Goal: Task Accomplishment & Management: Manage account settings

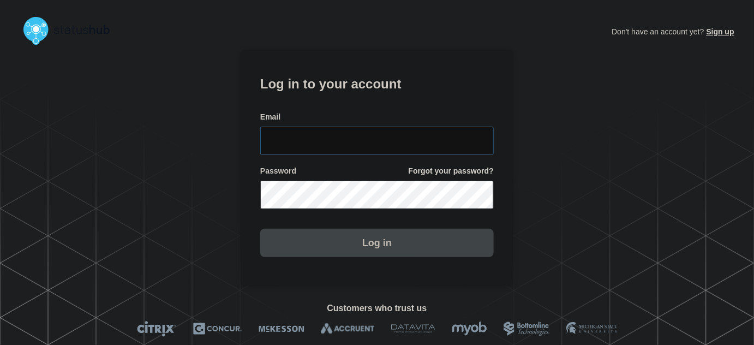
type input "[PERSON_NAME][EMAIL_ADDRESS][PERSON_NAME][DOMAIN_NAME]"
drag, startPoint x: 401, startPoint y: 151, endPoint x: 387, endPoint y: 129, distance: 26.5
click at [400, 149] on input "[PERSON_NAME][EMAIL_ADDRESS][PERSON_NAME][DOMAIN_NAME]" at bounding box center [376, 141] width 233 height 28
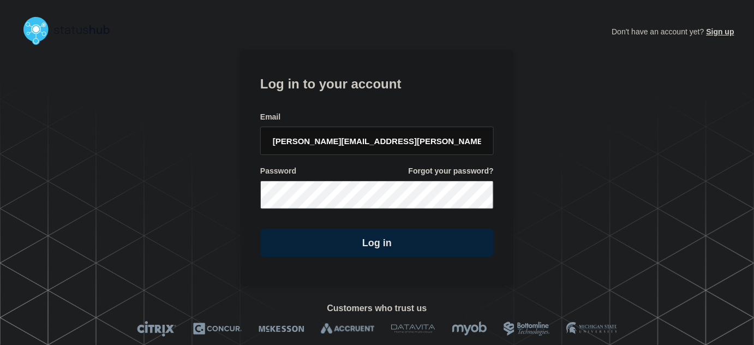
click at [369, 104] on form "Log in to your account Email [PERSON_NAME][EMAIL_ADDRESS][PERSON_NAME][DOMAIN_N…" at bounding box center [376, 165] width 233 height 184
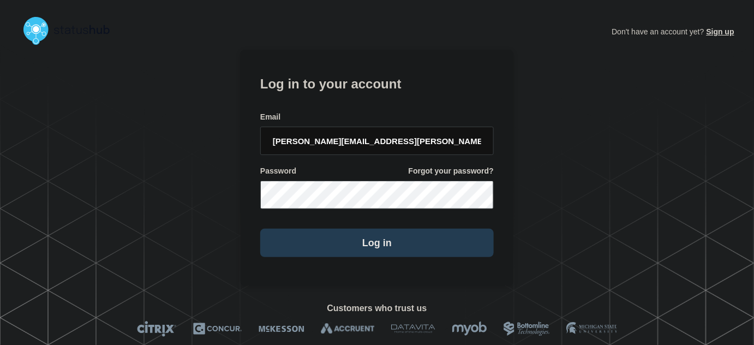
click at [401, 237] on button "Log in" at bounding box center [376, 242] width 233 height 28
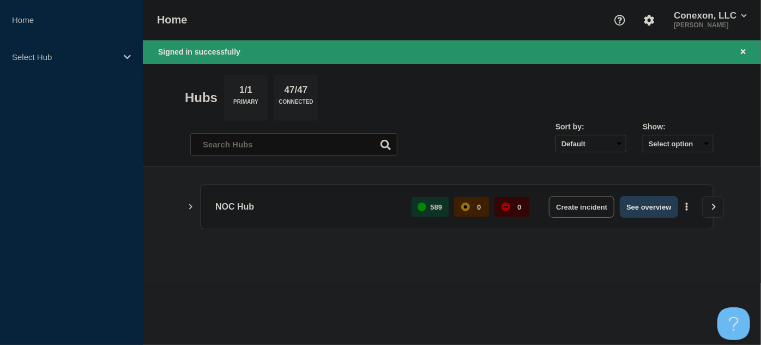
click at [634, 210] on button "See overview" at bounding box center [649, 207] width 58 height 22
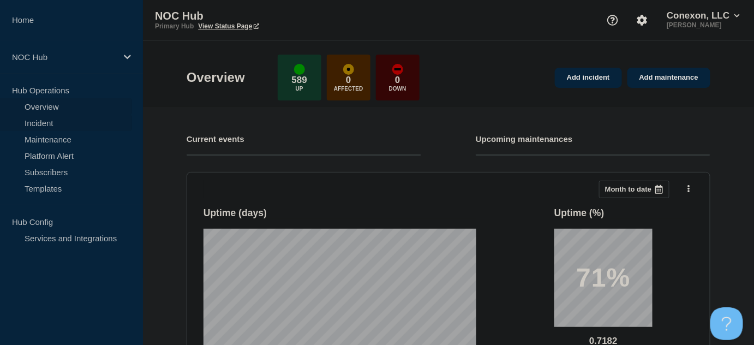
click at [49, 124] on link "Incident" at bounding box center [66, 123] width 132 height 16
